Goal: Find specific page/section: Locate a particular part of the current website

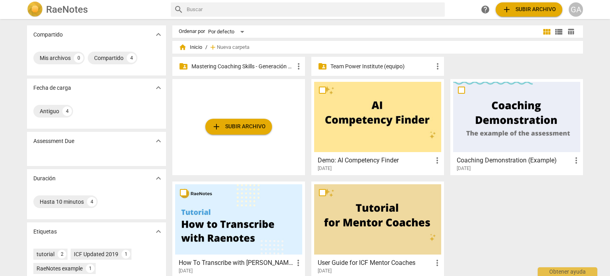
click at [233, 66] on p "Mastering Coaching Skills - Generación 31" at bounding box center [243, 66] width 103 height 8
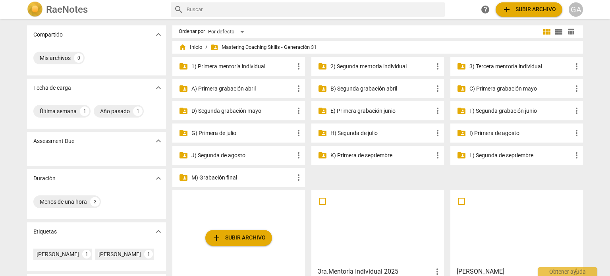
click at [482, 66] on p "3) Tercera mentoría individual" at bounding box center [521, 66] width 103 height 8
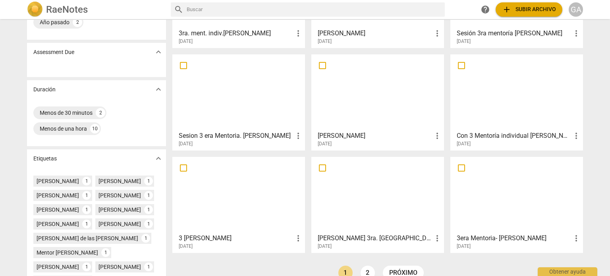
scroll to position [119, 0]
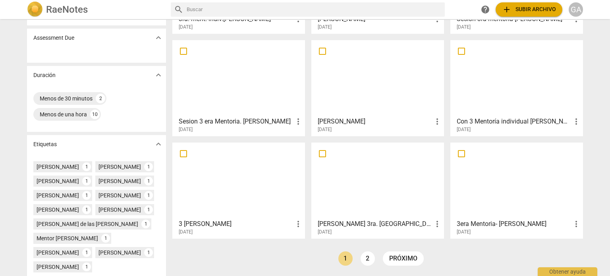
click at [400, 97] on div at bounding box center [377, 78] width 127 height 70
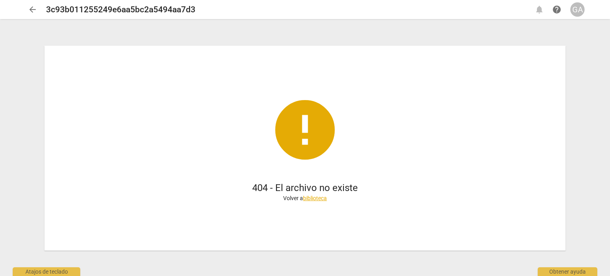
click at [585, 97] on div "error 404 - El archivo no existe Volver a biblioteca" at bounding box center [305, 148] width 572 height 256
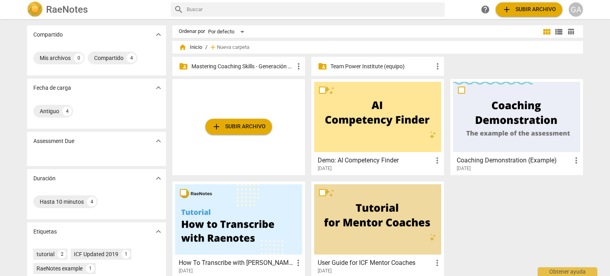
click at [234, 64] on p "Mastering Coaching Skills - Generación 31" at bounding box center [243, 66] width 103 height 8
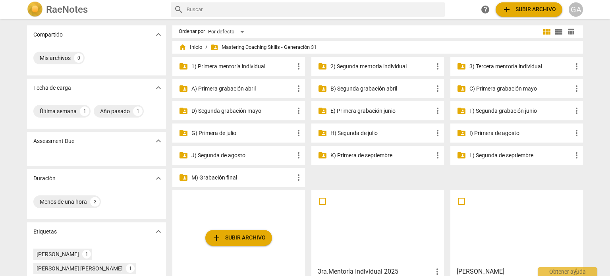
click at [514, 66] on p "3) Tercera mentoría individual" at bounding box center [521, 66] width 103 height 8
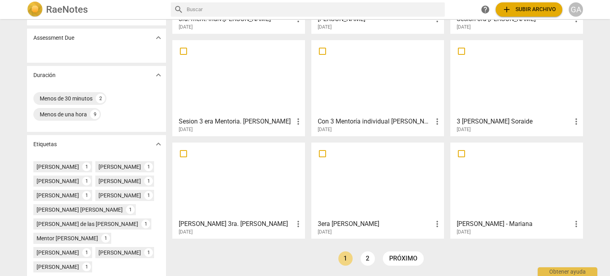
scroll to position [159, 0]
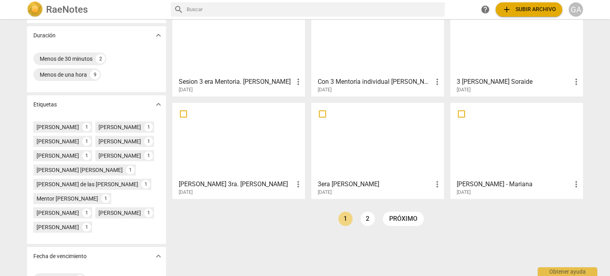
click at [368, 220] on link "2" at bounding box center [368, 219] width 14 height 14
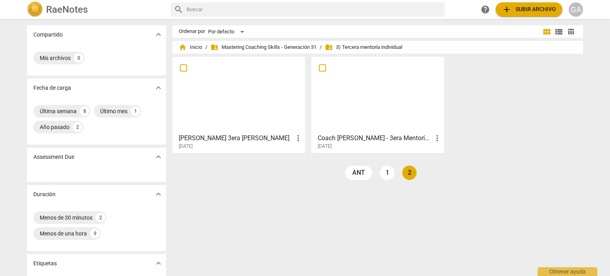
click at [405, 172] on link "2" at bounding box center [410, 173] width 14 height 14
click at [386, 171] on link "1" at bounding box center [387, 173] width 14 height 14
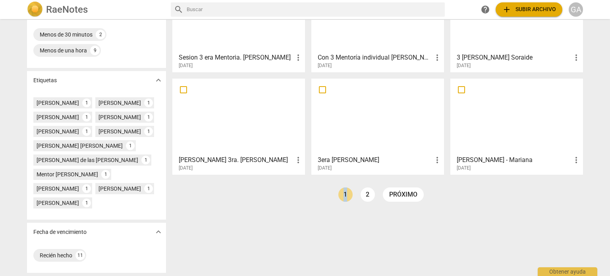
scroll to position [197, 0]
click at [256, 124] on div at bounding box center [238, 116] width 127 height 70
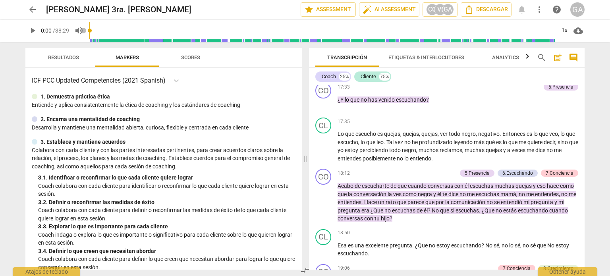
scroll to position [1749, 0]
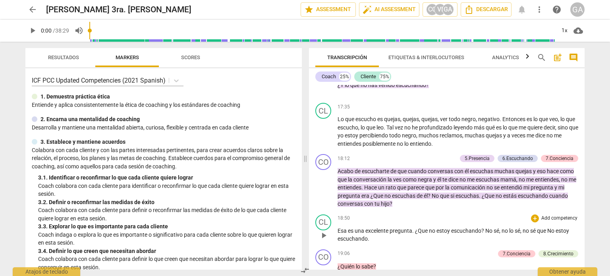
click at [560, 222] on p "Add competency" at bounding box center [560, 218] width 38 height 7
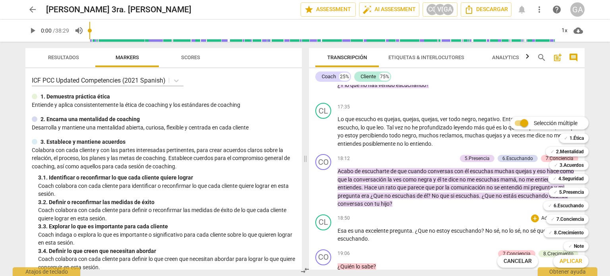
click at [490, 232] on div at bounding box center [305, 138] width 610 height 276
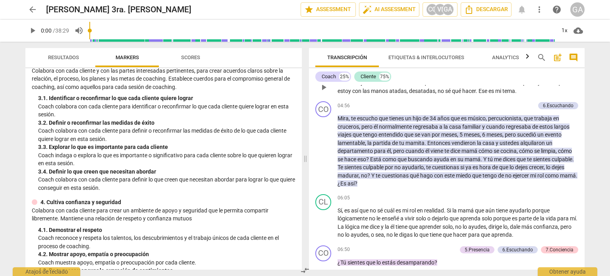
scroll to position [477, 0]
